Goal: Navigation & Orientation: Find specific page/section

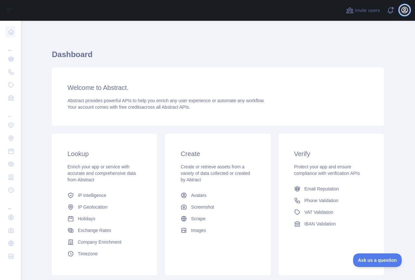
click at [408, 13] on icon "button" at bounding box center [405, 10] width 8 height 8
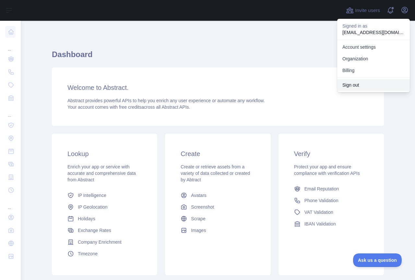
click at [357, 85] on button "Sign out" at bounding box center [374, 85] width 73 height 12
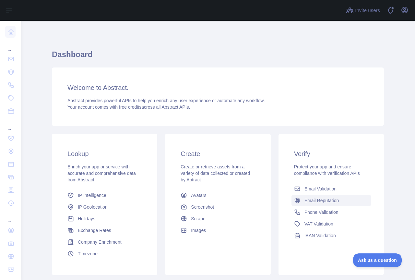
click at [320, 204] on link "Email Reputation" at bounding box center [332, 201] width 80 height 12
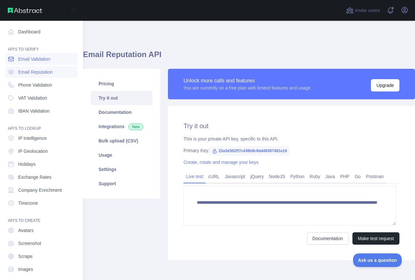
click at [44, 63] on link "Email Validation" at bounding box center [41, 59] width 73 height 12
